Goal: Obtain resource: Download file/media

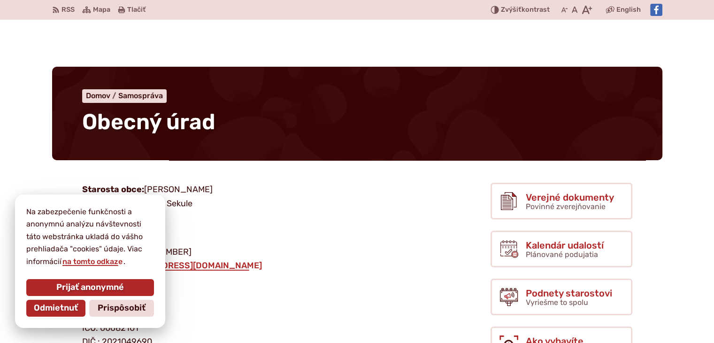
scroll to position [94, 0]
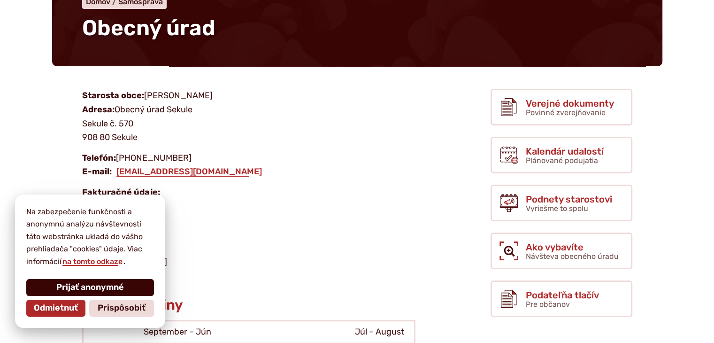
click at [79, 288] on span "Prijať anonymné" at bounding box center [90, 287] width 68 height 10
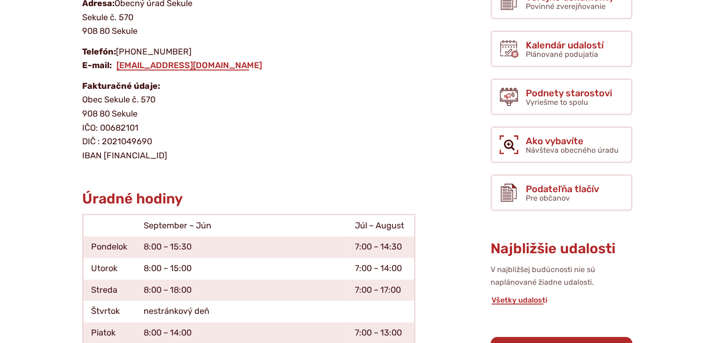
scroll to position [282, 0]
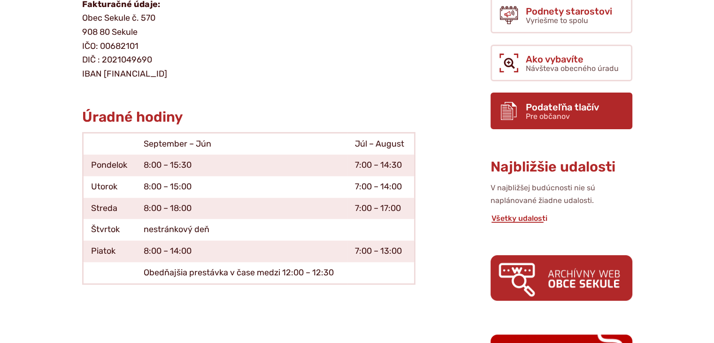
click at [553, 112] on span "Pre občanov" at bounding box center [548, 116] width 44 height 9
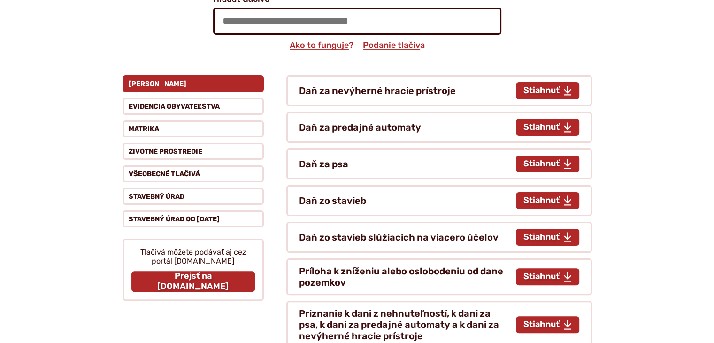
scroll to position [188, 0]
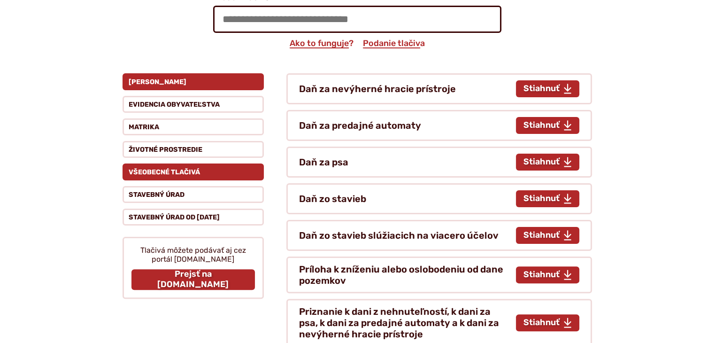
click at [178, 171] on button "Všeobecné tlačivá" at bounding box center [193, 171] width 141 height 17
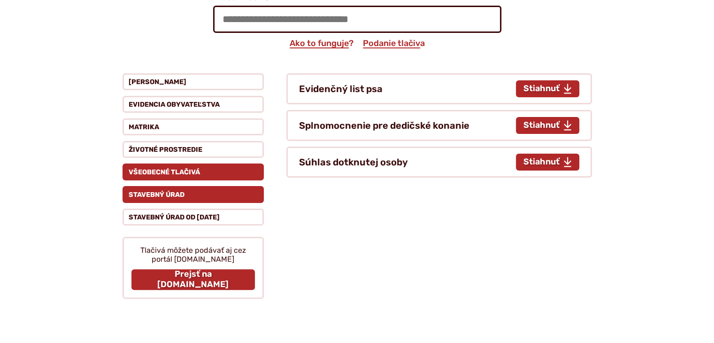
click at [190, 193] on button "Stavebný úrad" at bounding box center [193, 194] width 141 height 17
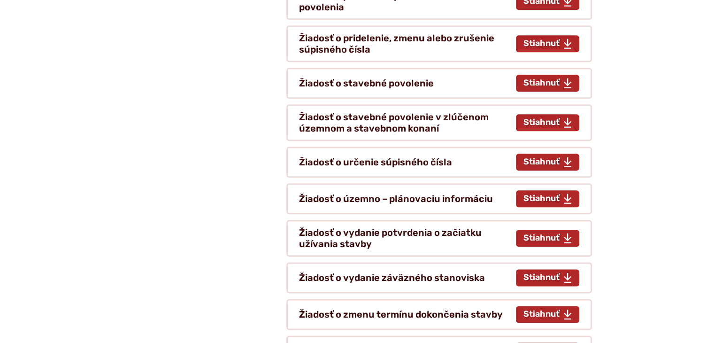
scroll to position [1221, 0]
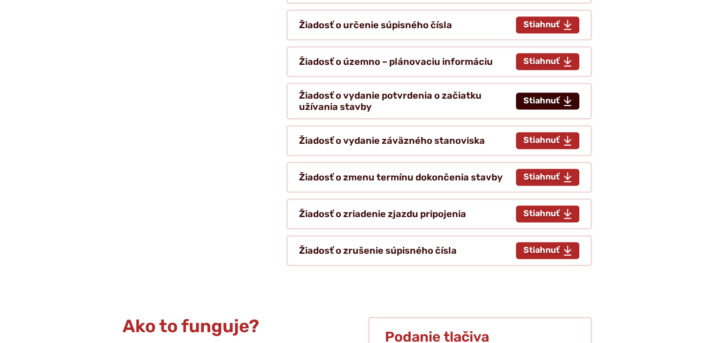
click at [551, 96] on span "Stiahnuť tlačivo Žiadosť o vydanie potvrdenia o začiatku užívania stavby" at bounding box center [542, 101] width 36 height 10
type input "**********"
